Goal: Transaction & Acquisition: Purchase product/service

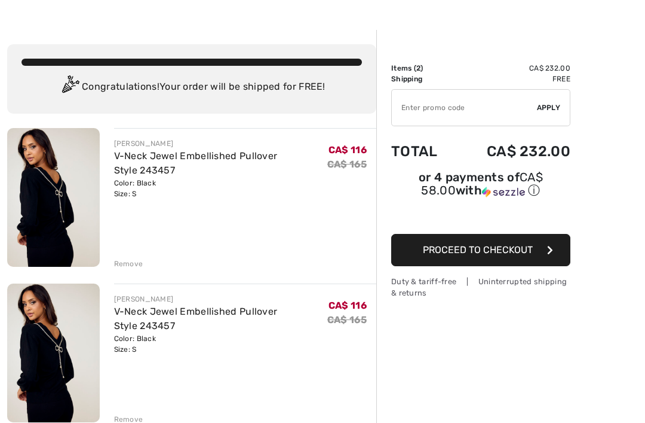
scroll to position [29, 0]
click at [138, 421] on div "Remove" at bounding box center [128, 419] width 29 height 11
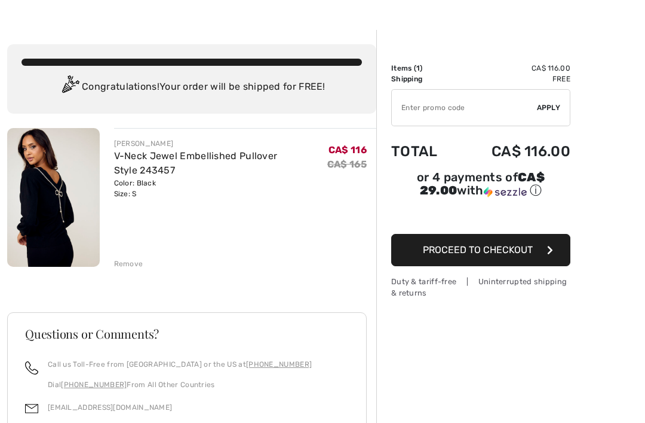
click at [449, 114] on input "TEXT" at bounding box center [464, 108] width 145 height 36
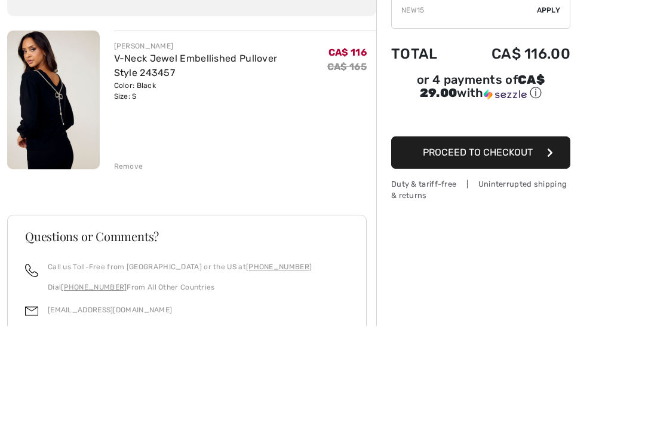
type input "NEW15"
click at [486, 244] on span "Proceed to Checkout" at bounding box center [478, 249] width 110 height 11
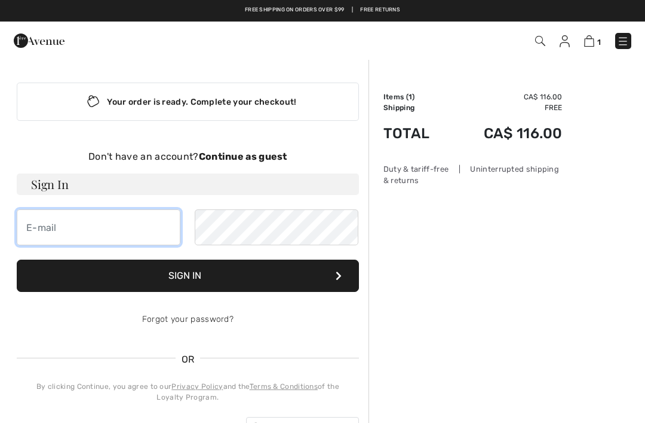
click at [108, 234] on input "email" at bounding box center [99, 227] width 164 height 36
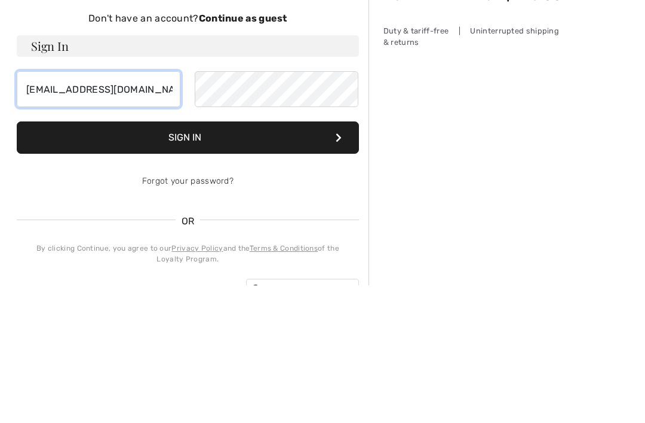
type input "[EMAIL_ADDRESS][DOMAIN_NAME]"
click at [246, 259] on button "Sign In" at bounding box center [188, 275] width 342 height 32
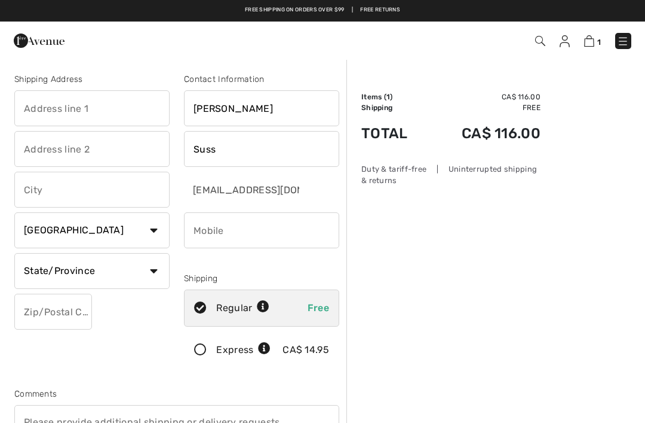
click at [127, 108] on input "text" at bounding box center [91, 108] width 155 height 36
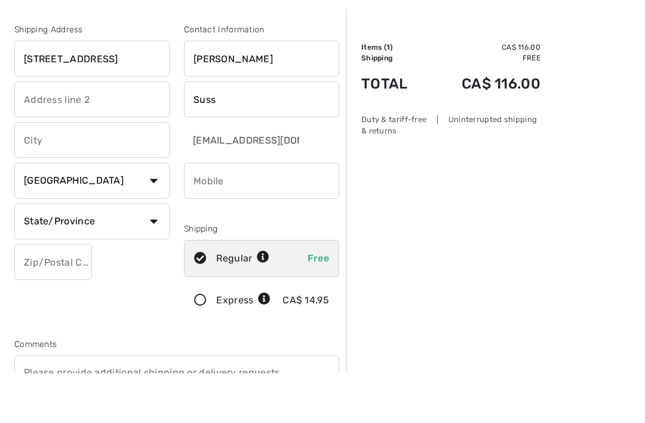
type input "[STREET_ADDRESS]"
click at [142, 172] on input "text" at bounding box center [91, 190] width 155 height 36
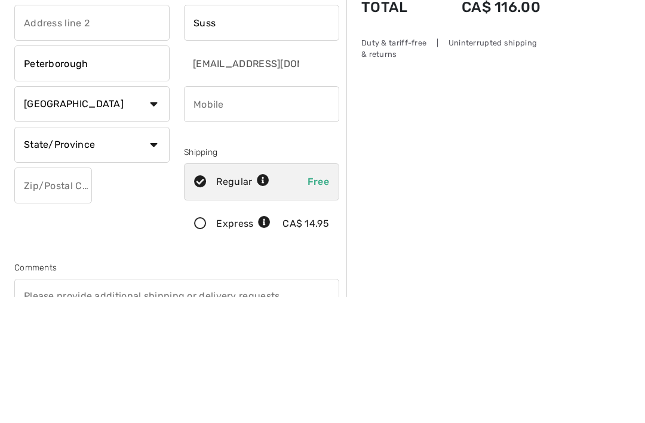
type input "Peterborough"
click at [161, 253] on select "State/Province Alberta British Columbia Manitoba New Brunswick Newfoundland and…" at bounding box center [91, 271] width 155 height 36
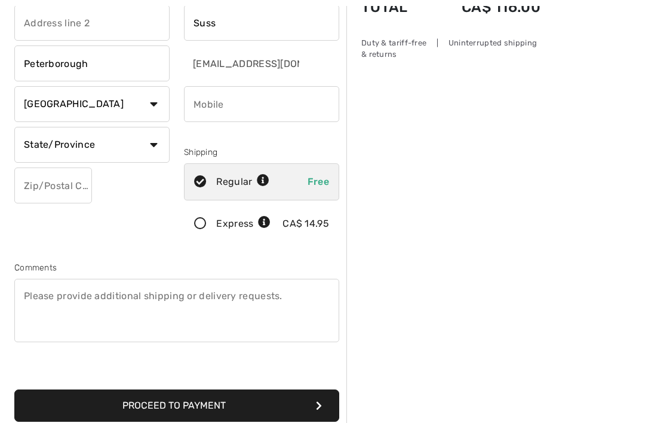
select select "ON"
click at [273, 108] on input "phone" at bounding box center [261, 104] width 155 height 36
type input "7058685844"
click at [77, 187] on input "text" at bounding box center [53, 185] width 78 height 36
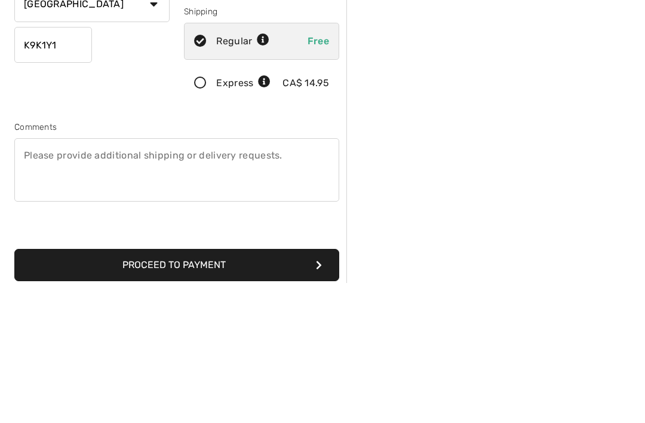
type input "K9K1Y1"
click at [305, 278] on textarea at bounding box center [176, 309] width 325 height 63
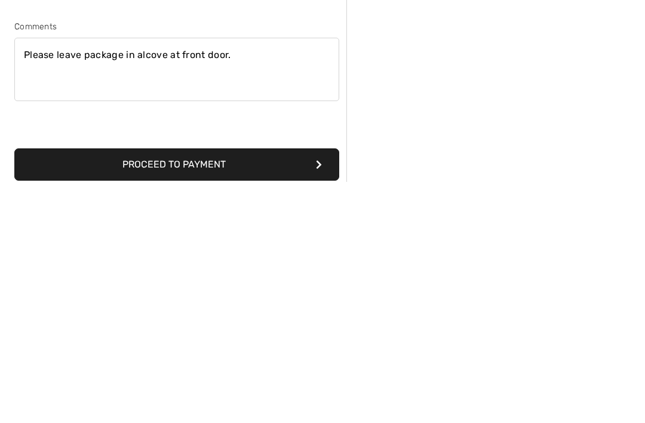
scroll to position [134, 0]
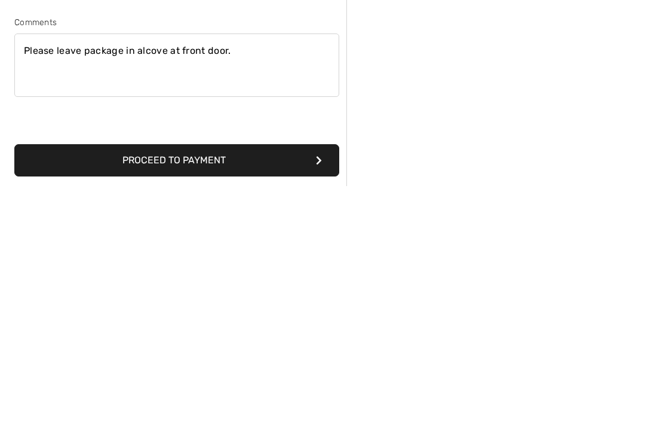
type textarea "Please leave package in alcove at front door."
click at [215, 381] on button "Proceed to Payment" at bounding box center [176, 397] width 325 height 32
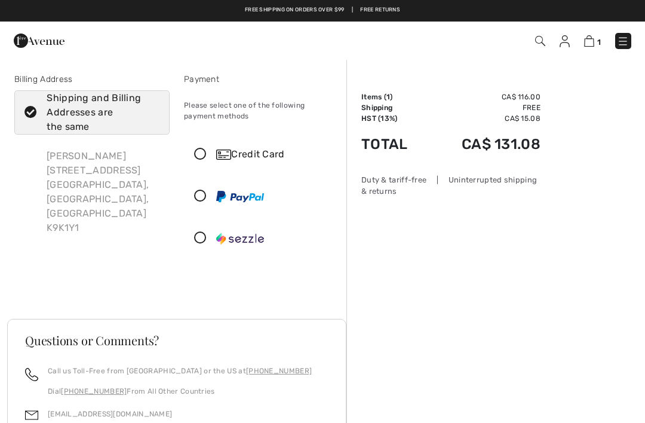
click at [593, 43] on img at bounding box center [589, 40] width 10 height 11
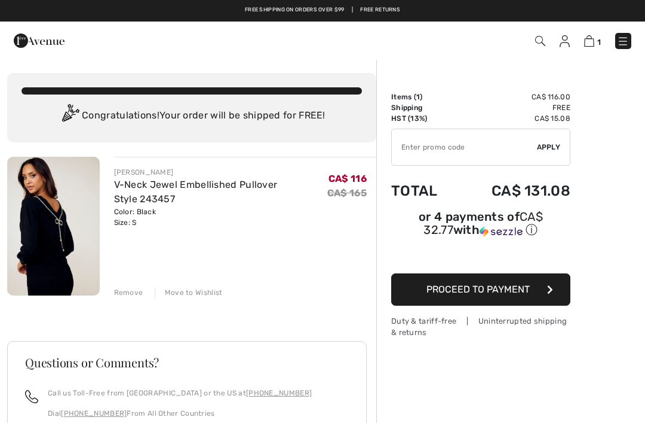
click at [236, 189] on link "V-Neck Jewel Embellished Pullover Style 243457" at bounding box center [196, 192] width 164 height 26
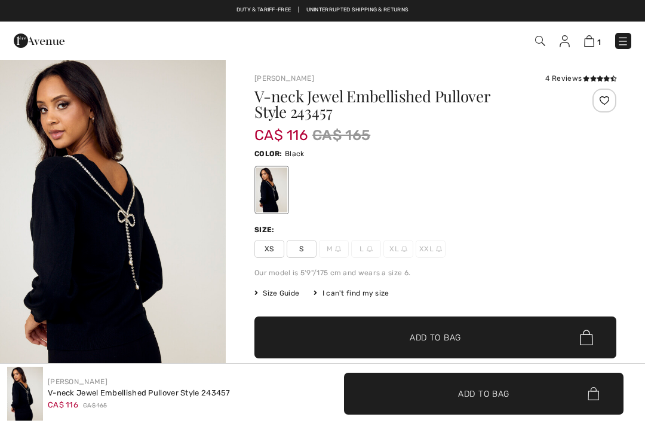
checkbox input "true"
click at [112, 244] on img "1 / 5" at bounding box center [113, 228] width 226 height 339
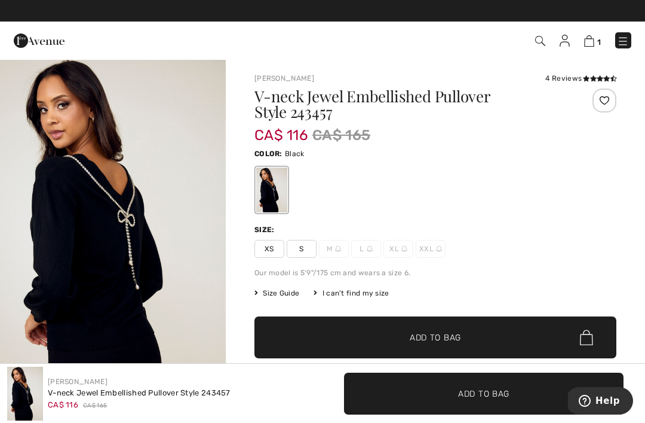
click at [593, 42] on img at bounding box center [589, 40] width 10 height 11
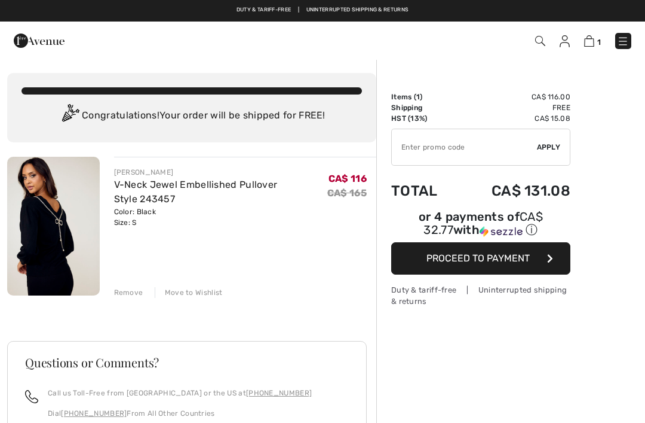
checkbox input "true"
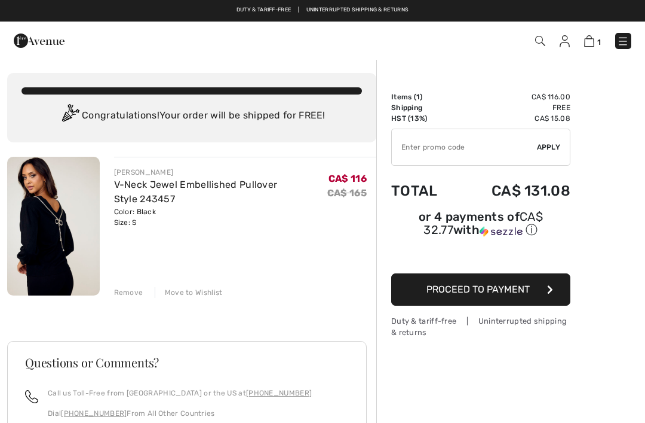
click at [472, 150] on input "TEXT" at bounding box center [464, 147] width 145 height 36
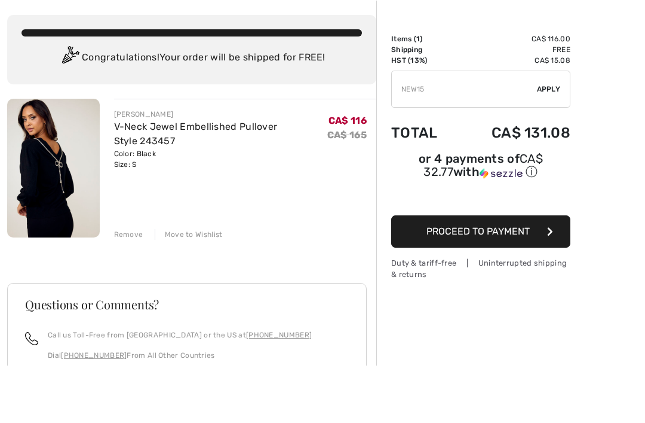
type input "NEW15"
click at [552, 142] on span "Apply" at bounding box center [549, 147] width 24 height 11
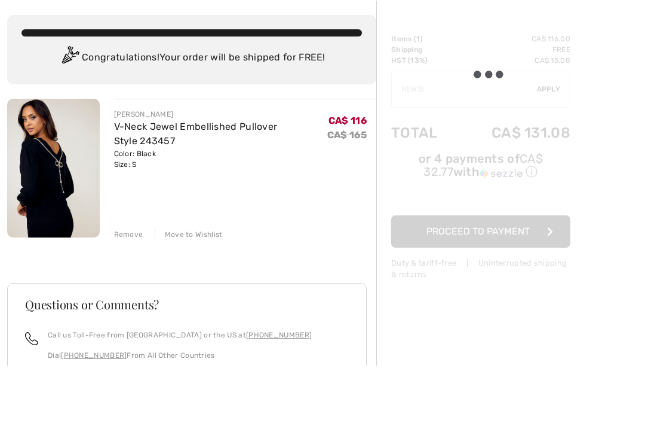
scroll to position [58, 0]
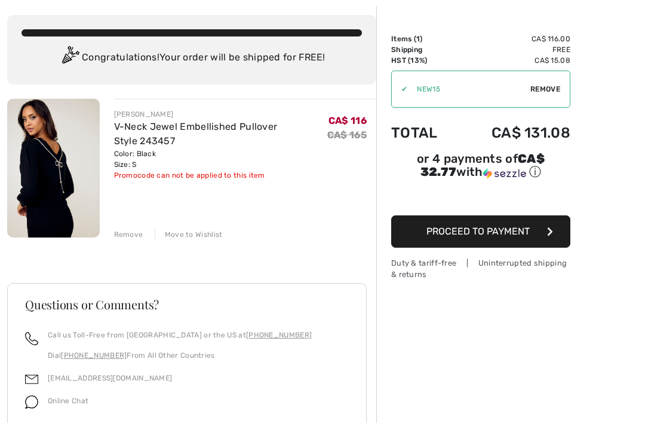
click at [194, 131] on link "V-Neck Jewel Embellished Pullover Style 243457" at bounding box center [196, 134] width 164 height 26
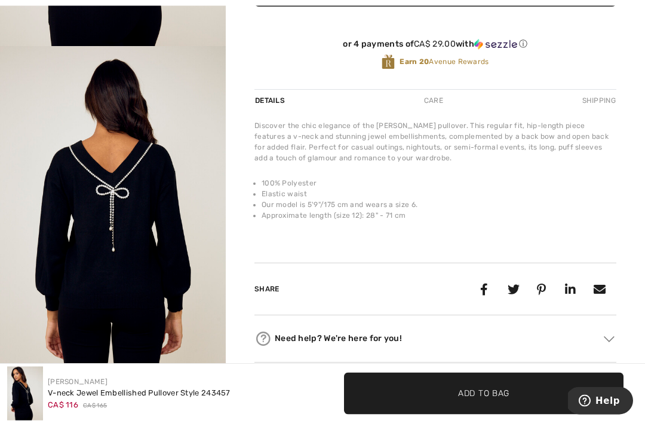
scroll to position [351, 0]
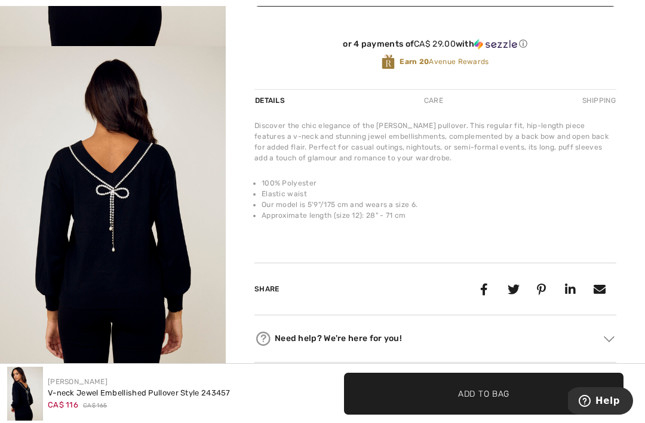
click at [120, 218] on img "2 / 5" at bounding box center [113, 215] width 226 height 339
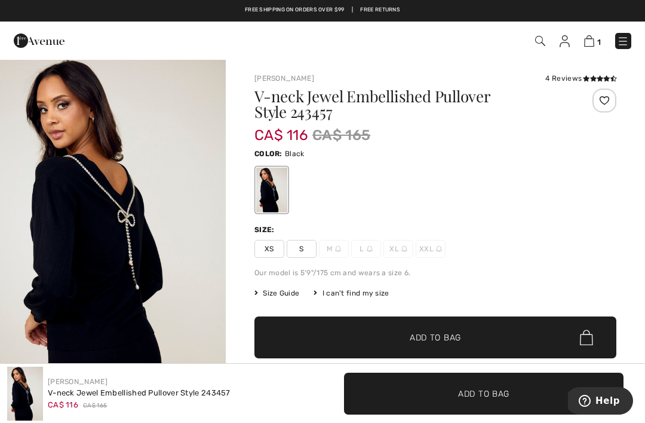
click at [595, 41] on img at bounding box center [589, 40] width 10 height 11
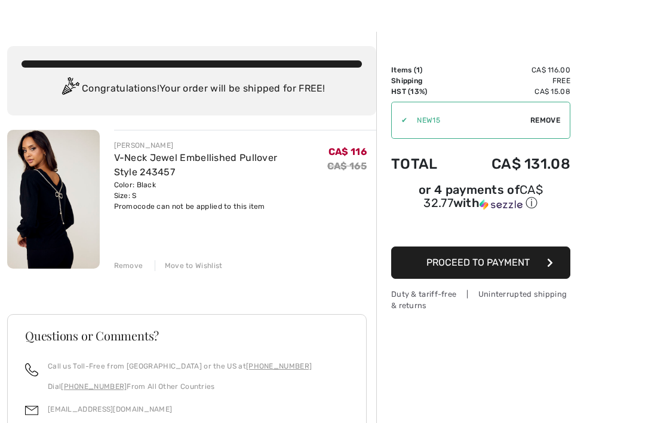
scroll to position [32, 0]
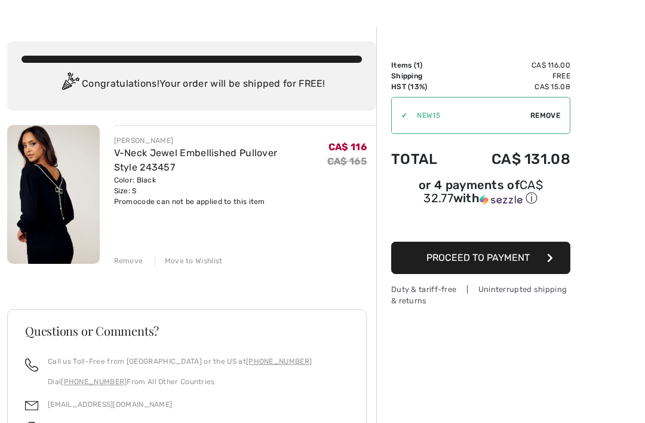
click at [483, 263] on span "Proceed to Payment" at bounding box center [478, 257] width 103 height 11
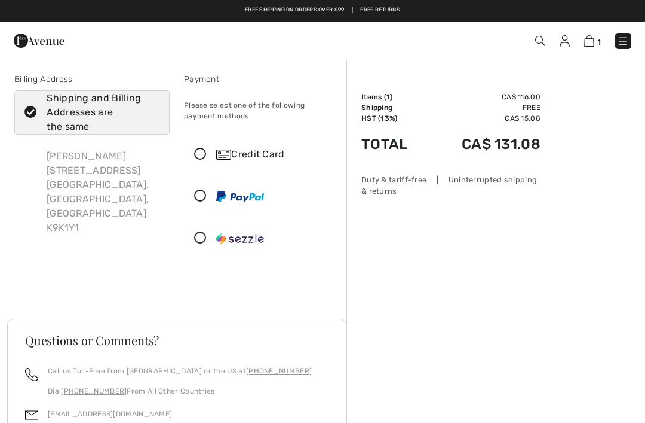
click at [272, 161] on div "Credit Card" at bounding box center [273, 154] width 115 height 14
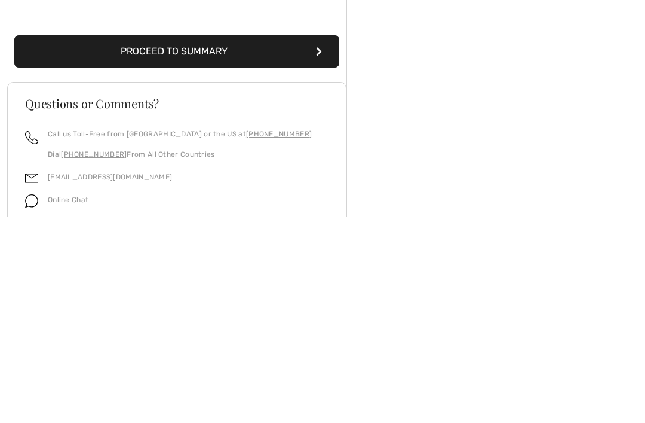
scroll to position [197, 0]
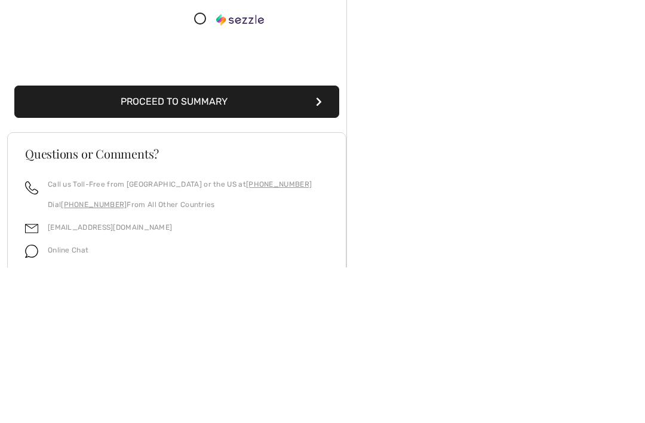
click at [217, 241] on button "Proceed to Summary" at bounding box center [176, 257] width 325 height 32
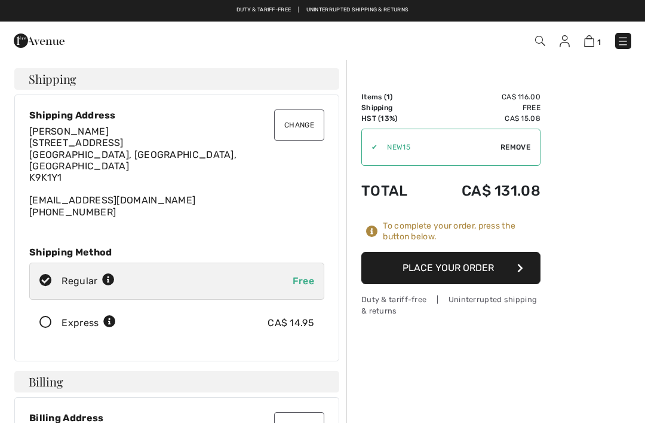
click at [456, 269] on button "Place Your Order" at bounding box center [451, 268] width 179 height 32
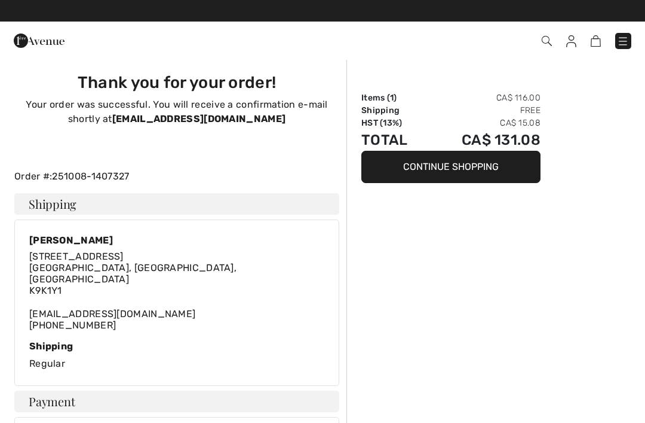
click at [575, 46] on img at bounding box center [572, 41] width 10 height 12
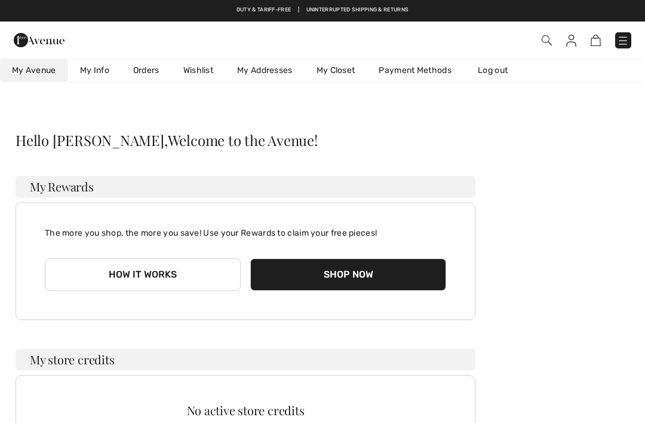
click at [498, 73] on link "Log out" at bounding box center [499, 70] width 66 height 22
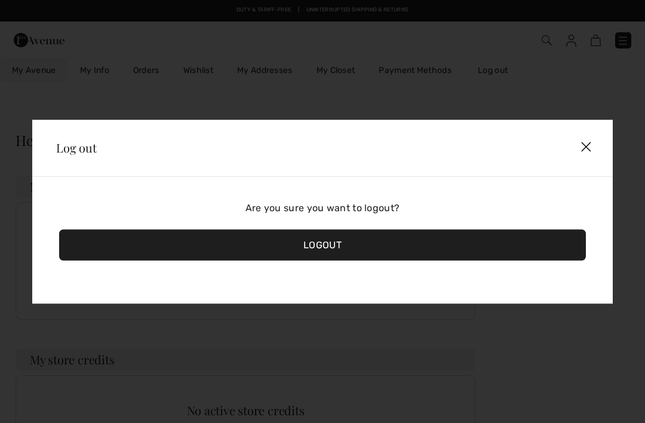
click at [334, 249] on div "Logout" at bounding box center [322, 244] width 527 height 31
